Goal: Task Accomplishment & Management: Manage account settings

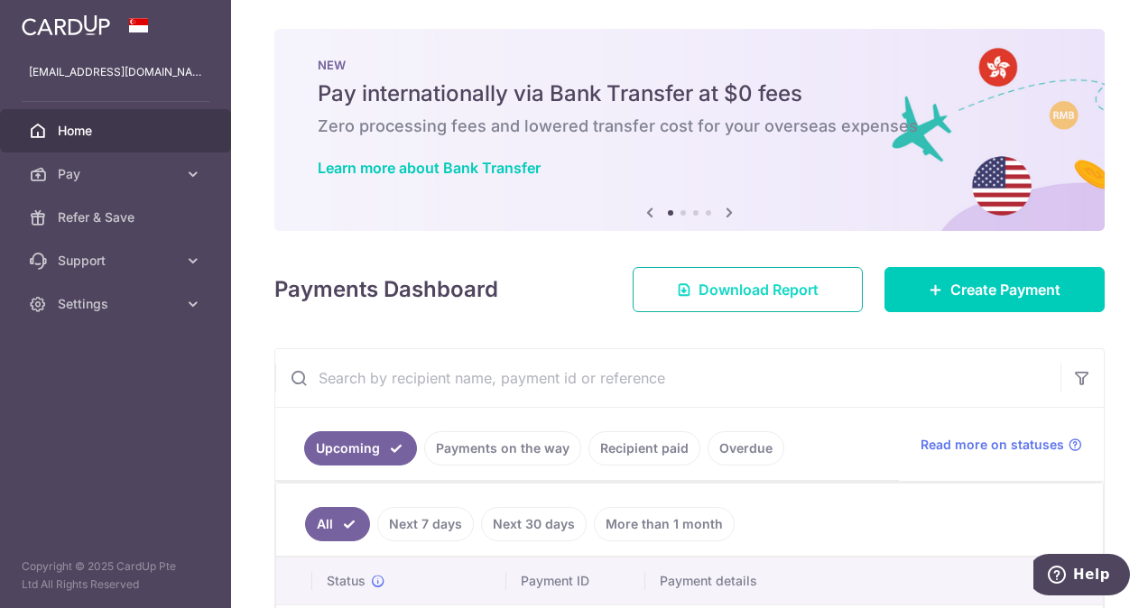
click at [731, 283] on span "Download Report" at bounding box center [759, 290] width 120 height 22
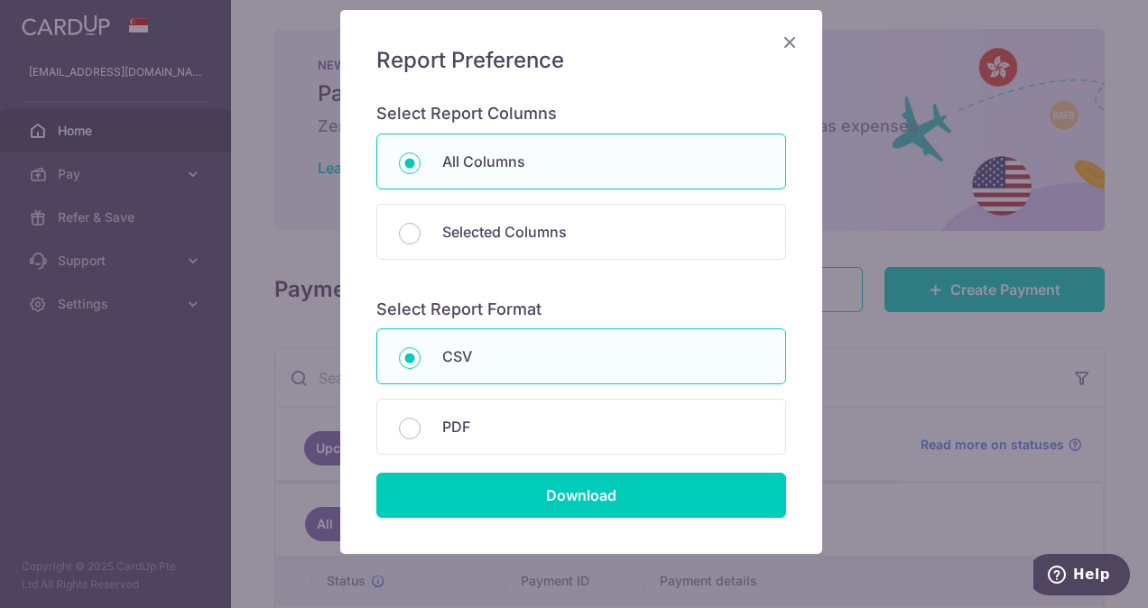
scroll to position [194, 0]
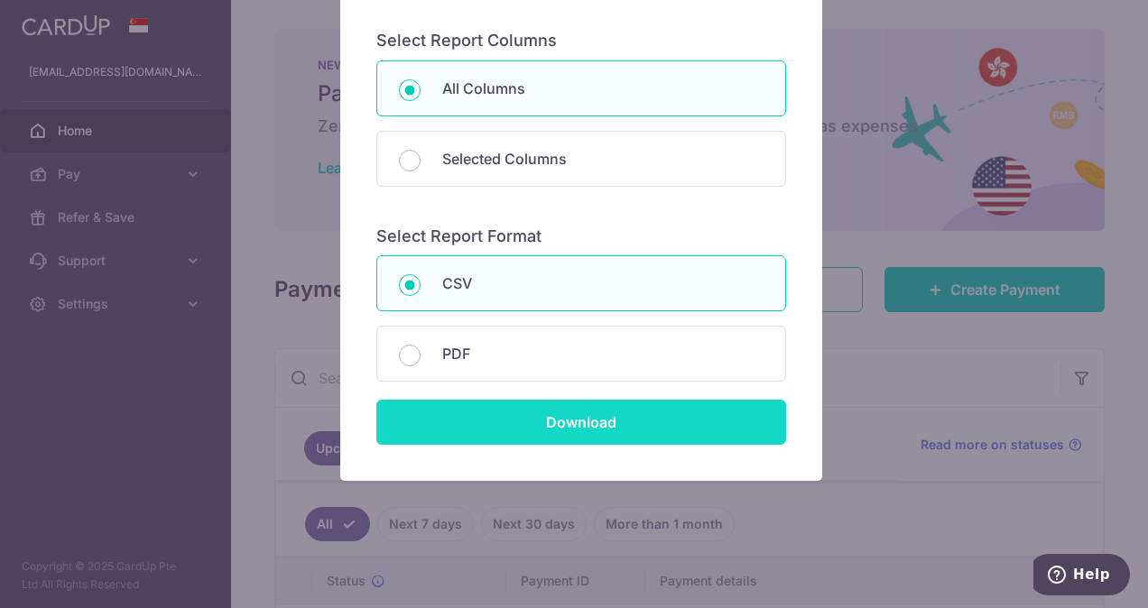
click at [554, 422] on input "Download" at bounding box center [581, 422] width 410 height 45
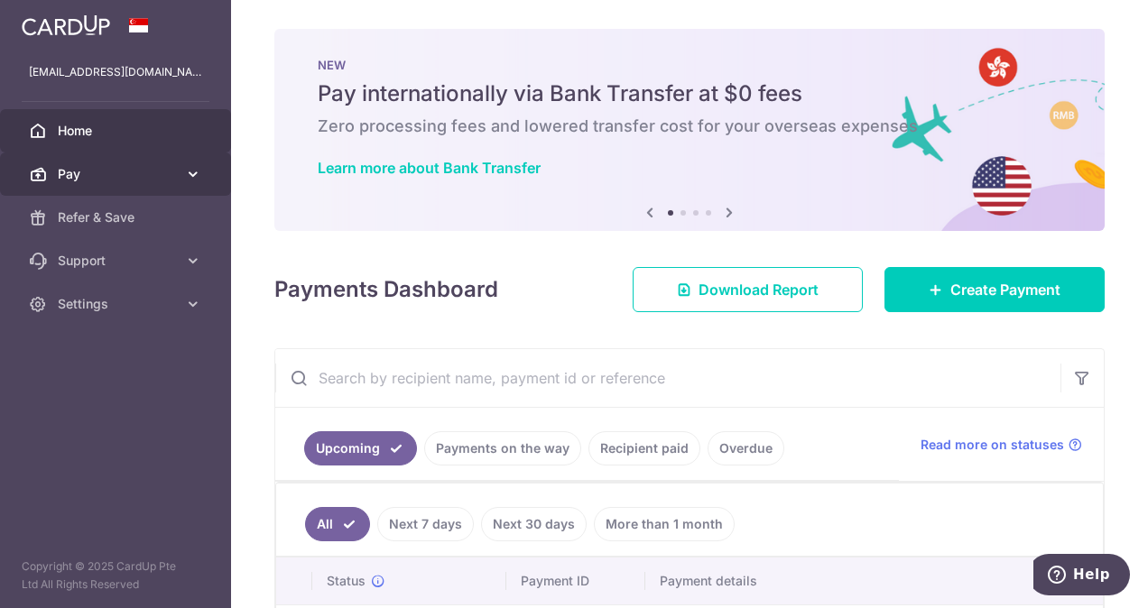
click at [162, 183] on link "Pay" at bounding box center [115, 174] width 231 height 43
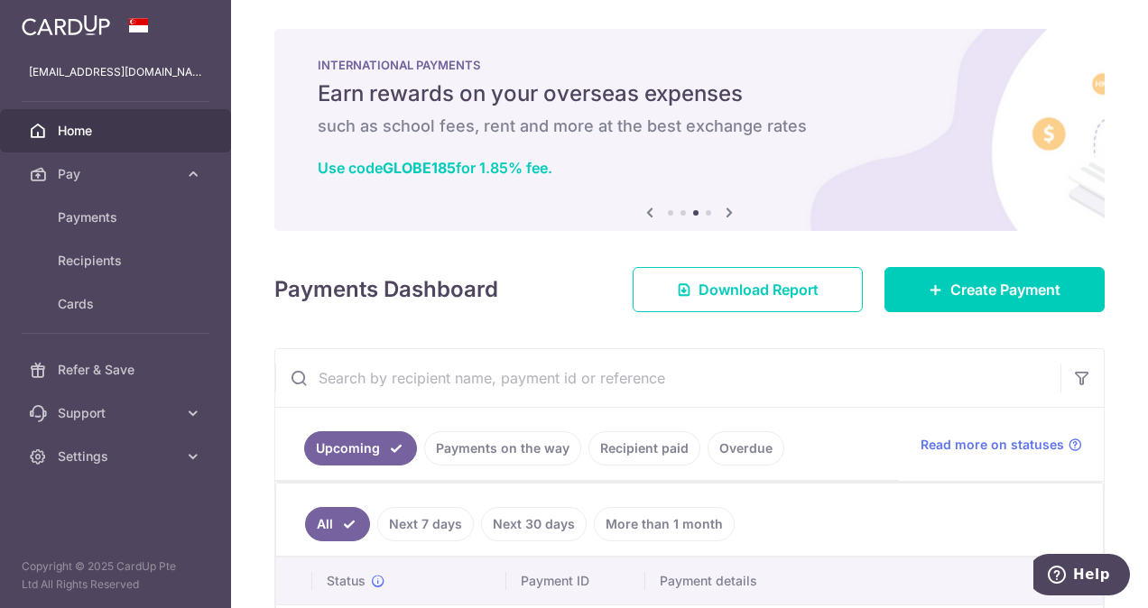
click at [653, 447] on link "Recipient paid" at bounding box center [644, 448] width 112 height 34
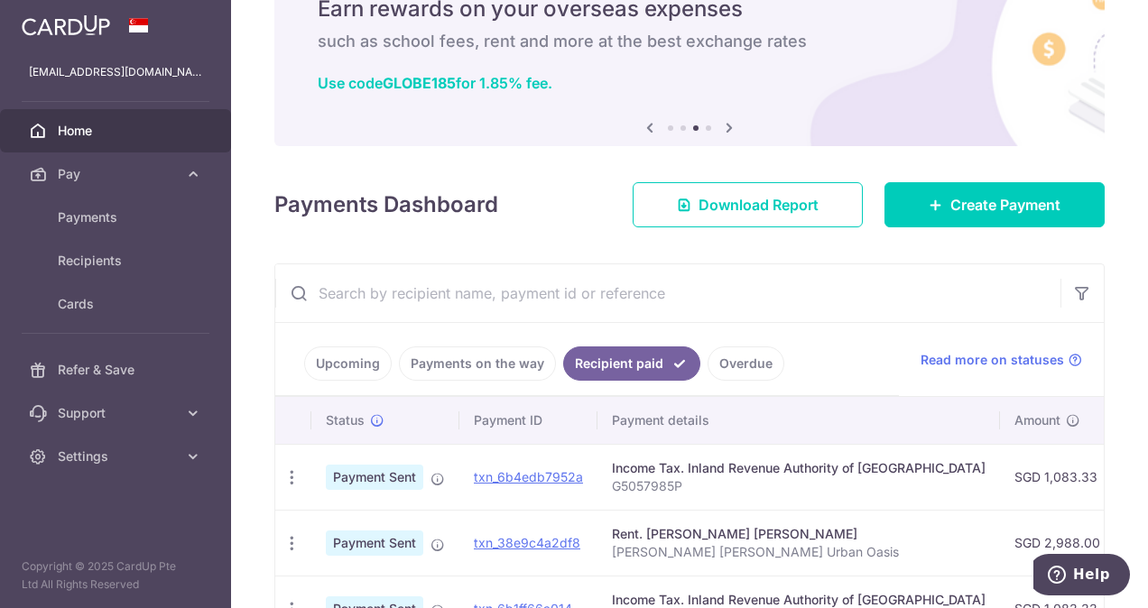
scroll to position [180, 0]
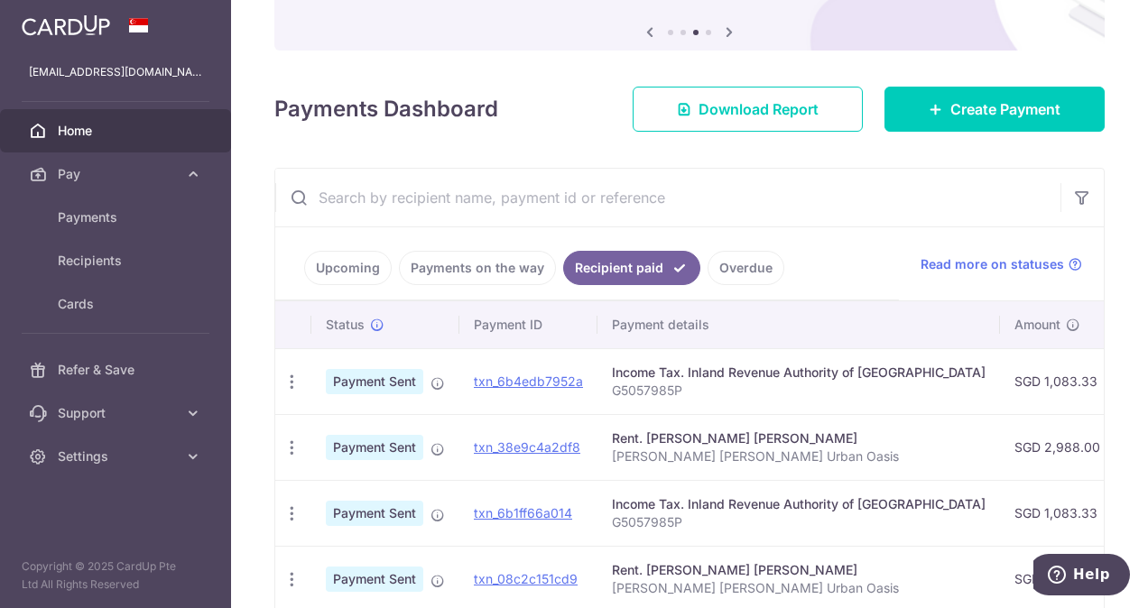
click at [462, 269] on link "Payments on the way" at bounding box center [477, 268] width 157 height 34
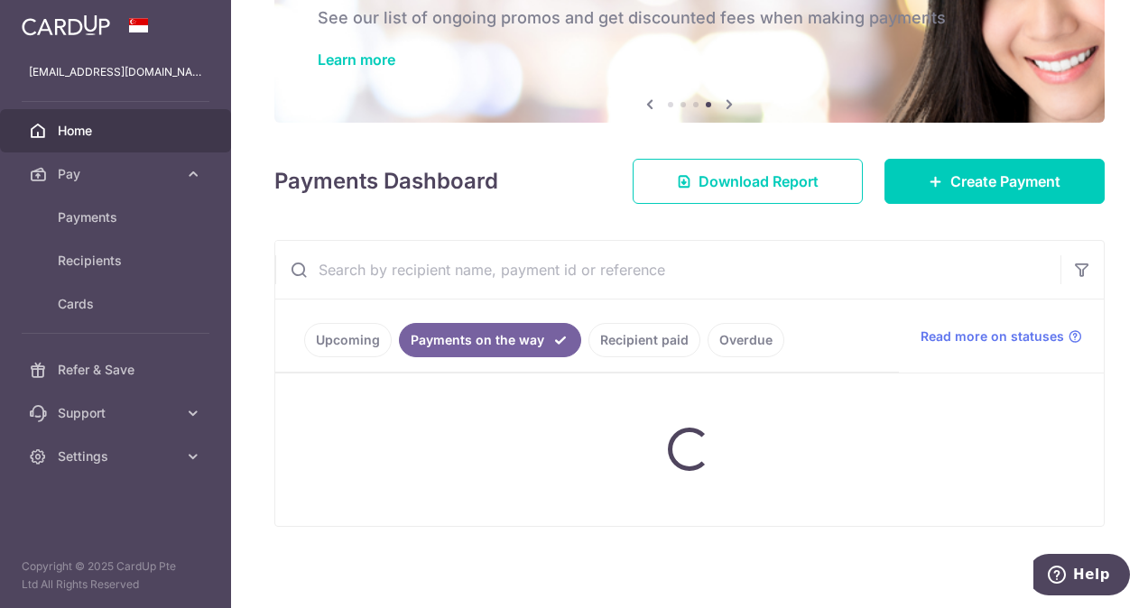
scroll to position [79, 0]
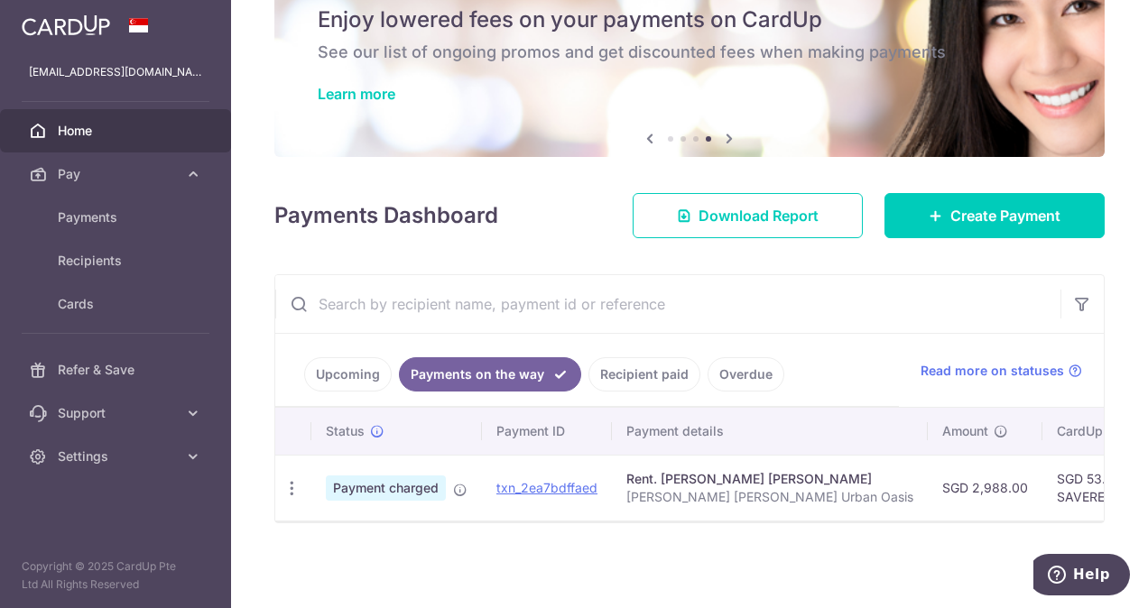
click at [727, 360] on link "Overdue" at bounding box center [746, 374] width 77 height 34
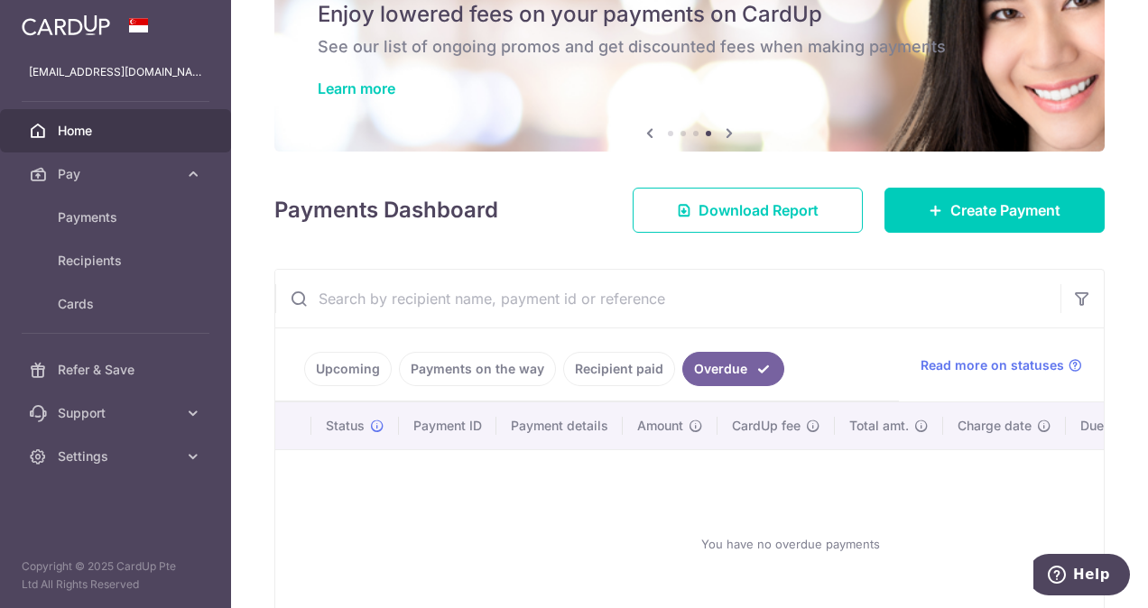
click at [629, 366] on link "Recipient paid" at bounding box center [619, 369] width 112 height 34
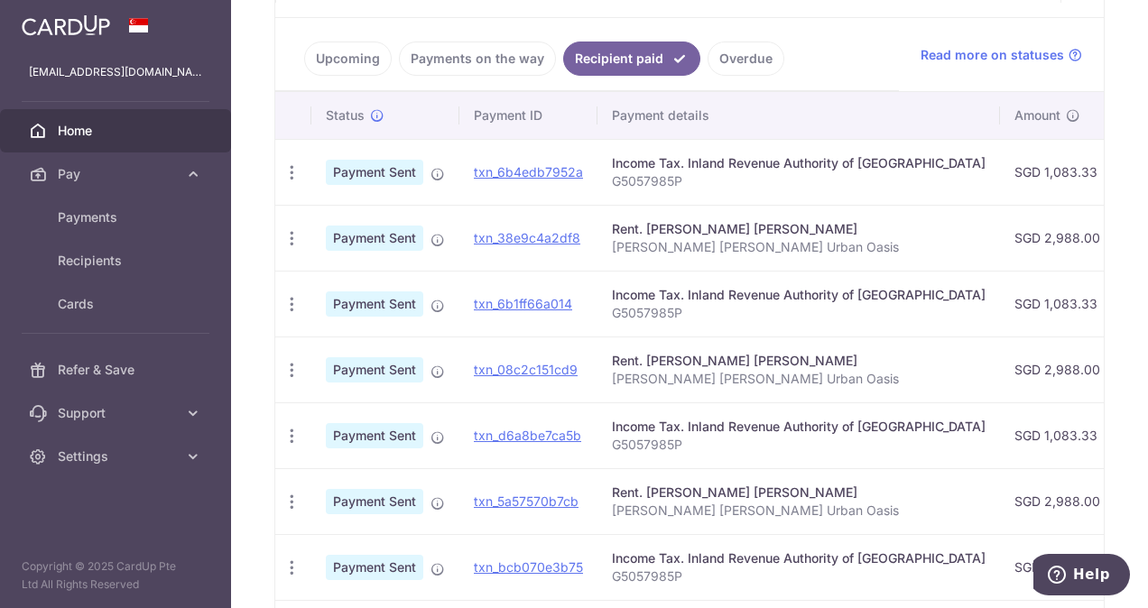
scroll to position [171, 0]
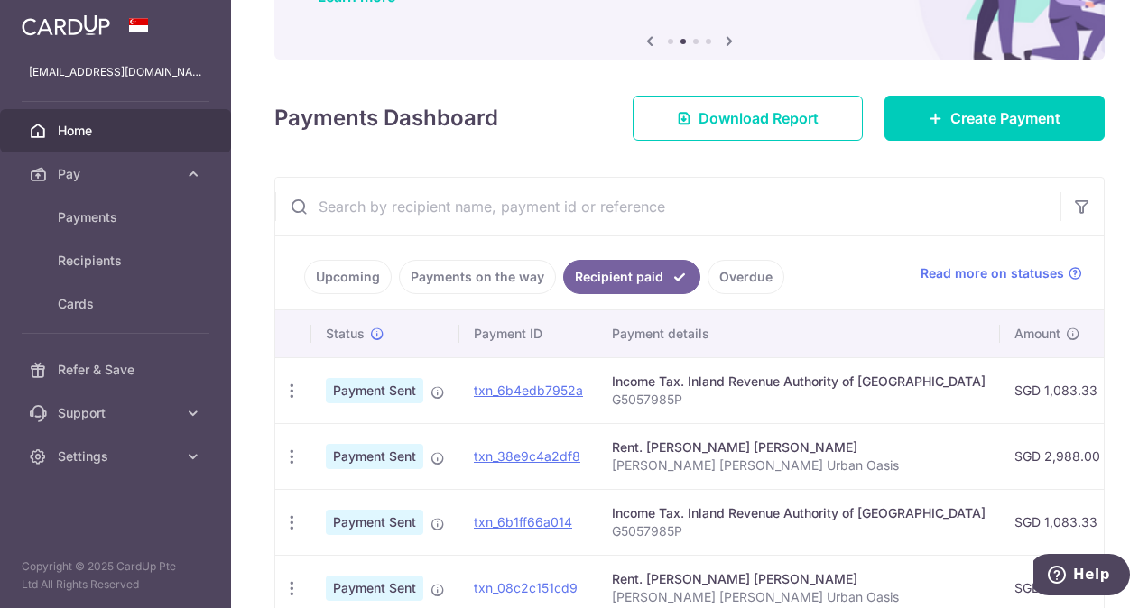
click at [352, 278] on link "Upcoming" at bounding box center [348, 277] width 88 height 34
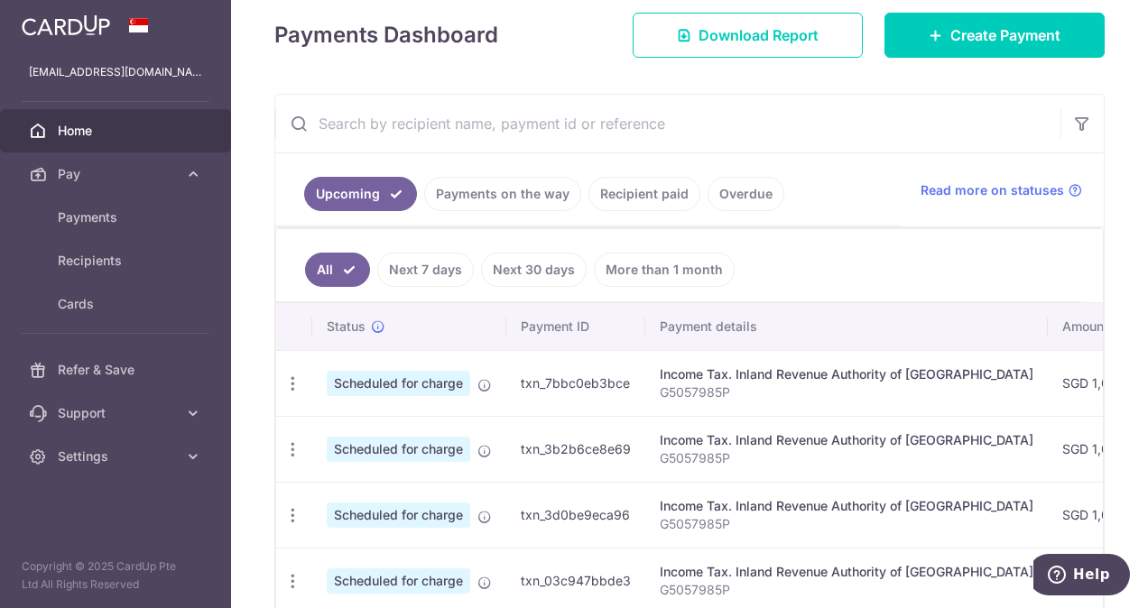
scroll to position [211, 0]
